Goal: Find specific page/section

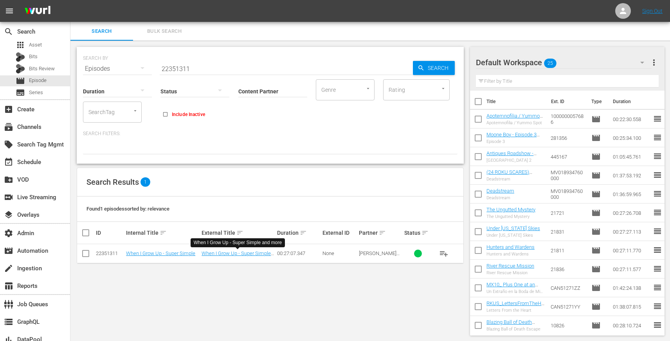
click at [198, 61] on input "22351311" at bounding box center [286, 68] width 253 height 19
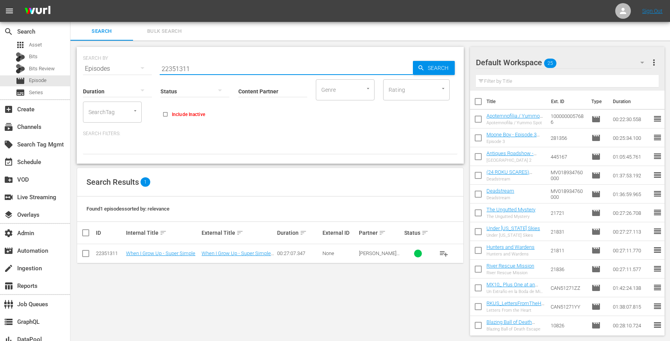
paste input "64632023"
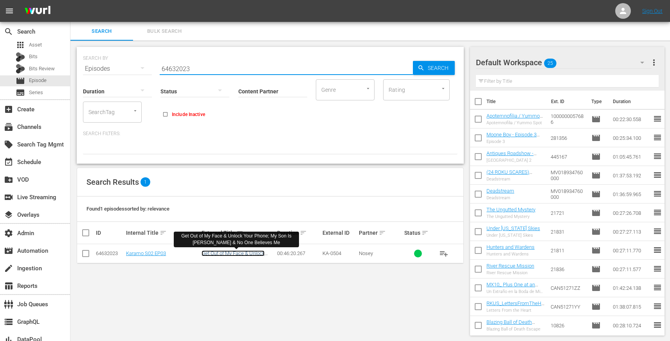
click at [221, 253] on link "Get Out of My Face & Unlock Your Phone; My Son Is Albino & No One Believes Me" at bounding box center [232, 262] width 63 height 23
click at [210, 62] on input "64632023" at bounding box center [286, 68] width 253 height 19
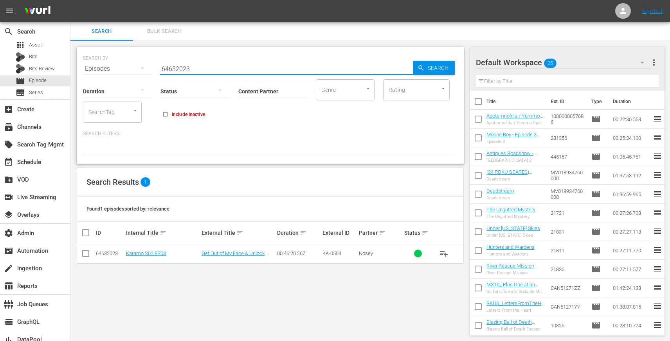
paste input "US-77384064-56793054-56772376"
paste input "77384064"
type input "77384064"
click at [225, 254] on link "Trying to Find a Pulse" at bounding box center [224, 254] width 47 height 6
